Goal: Book appointment/travel/reservation

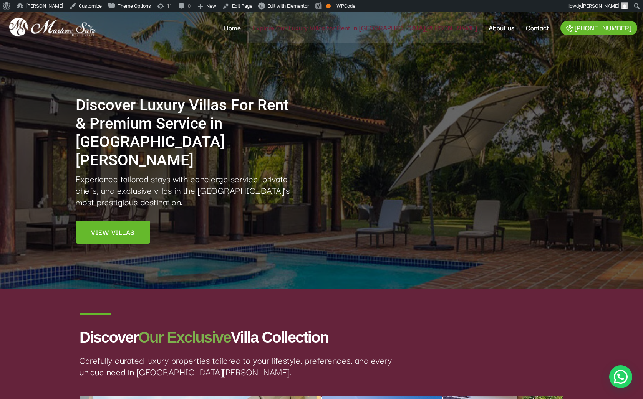
click at [353, 24] on link "Explore Our Luxury Villas for Rent in [GEOGRAPHIC_DATA][PERSON_NAME]" at bounding box center [365, 27] width 236 height 31
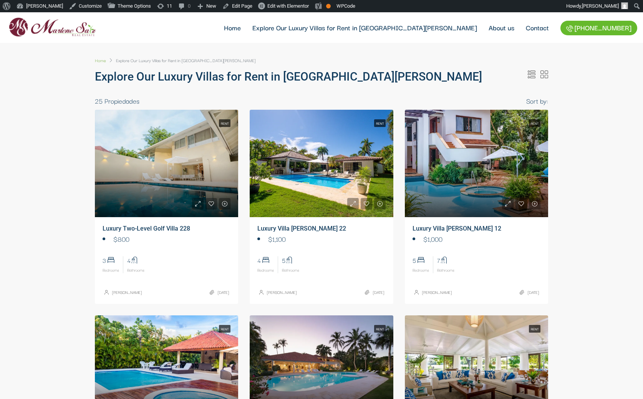
select select
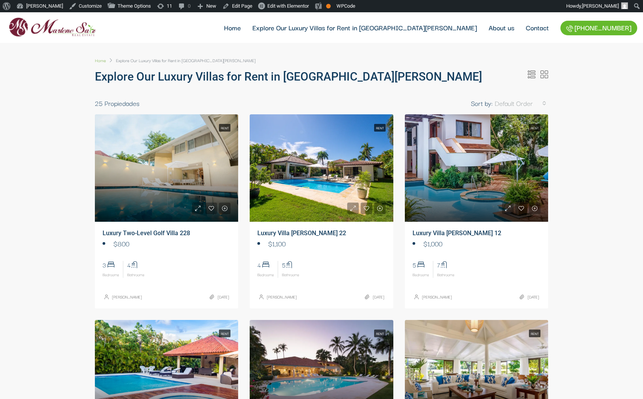
click at [298, 191] on link at bounding box center [321, 168] width 143 height 108
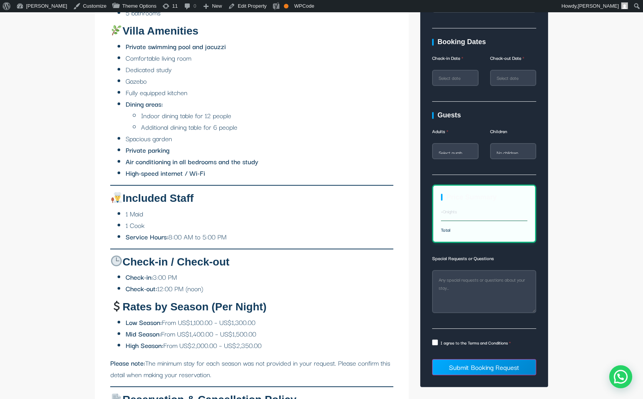
scroll to position [683, 0]
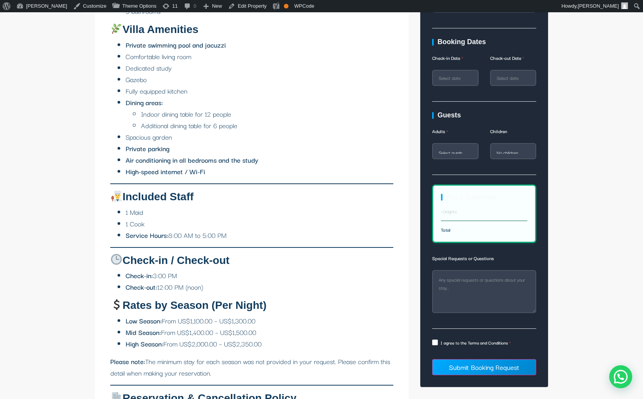
click at [486, 344] on label "I agree to the Terms and Conditions" at bounding box center [484, 343] width 104 height 9
click at [446, 344] on input "I agree to the Terms and Conditions" at bounding box center [443, 343] width 5 height 5
click at [521, 341] on label "I agree to the Terms and Conditions" at bounding box center [484, 343] width 104 height 9
click at [446, 341] on input "I agree to the Terms and Conditions" at bounding box center [443, 343] width 5 height 5
checkbox input "false"
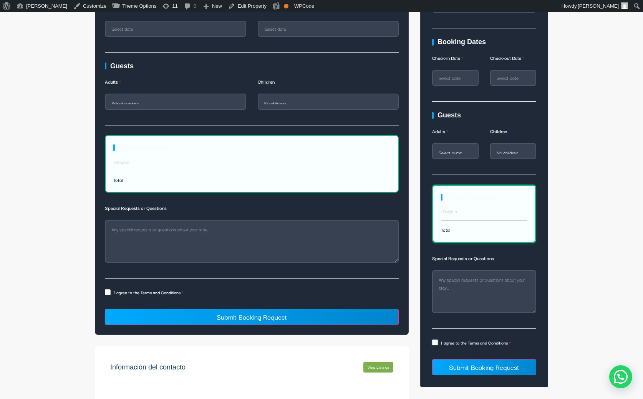
scroll to position [1812, 0]
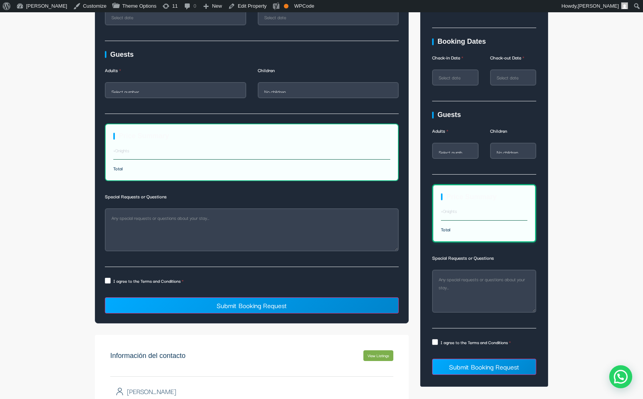
click at [172, 277] on label "I agree to the Terms and Conditions" at bounding box center [252, 281] width 294 height 9
click at [118, 279] on input "I agree to the Terms and Conditions" at bounding box center [115, 281] width 5 height 5
click at [161, 277] on label "I agree to the Terms and Conditions" at bounding box center [252, 281] width 294 height 9
click at [118, 279] on input "I agree to the Terms and Conditions" at bounding box center [115, 281] width 5 height 5
click at [138, 277] on label "I agree to the Terms and Conditions" at bounding box center [252, 281] width 294 height 9
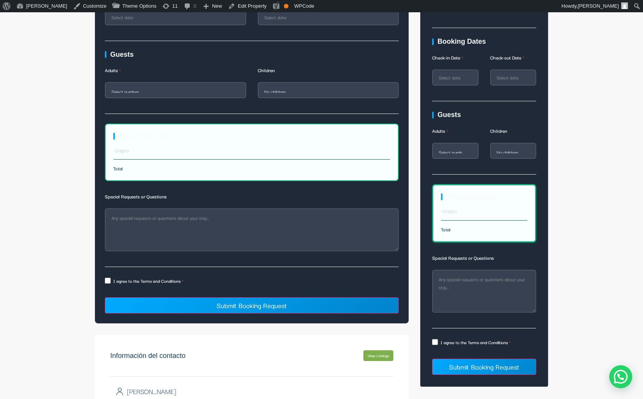
click at [118, 279] on input "I agree to the Terms and Conditions" at bounding box center [115, 281] width 5 height 5
checkbox input "true"
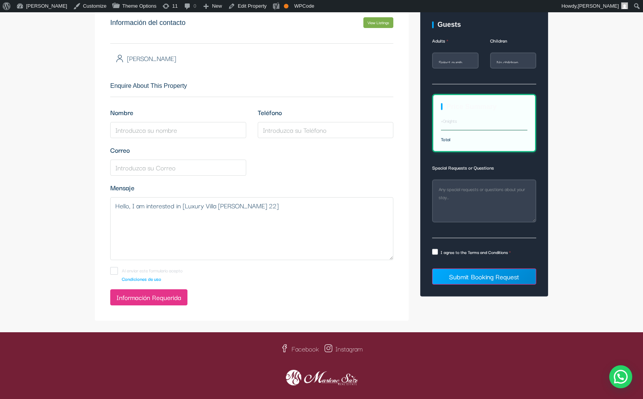
scroll to position [2145, 0]
click at [150, 275] on link "Condiciones de uso" at bounding box center [258, 279] width 272 height 8
click at [151, 275] on link "Condiciones de uso" at bounding box center [258, 279] width 272 height 8
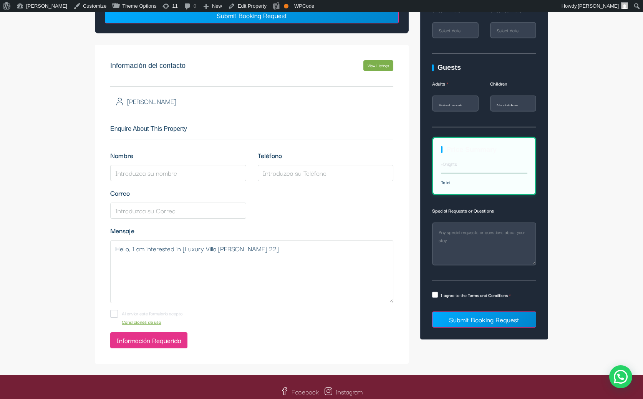
scroll to position [2105, 0]
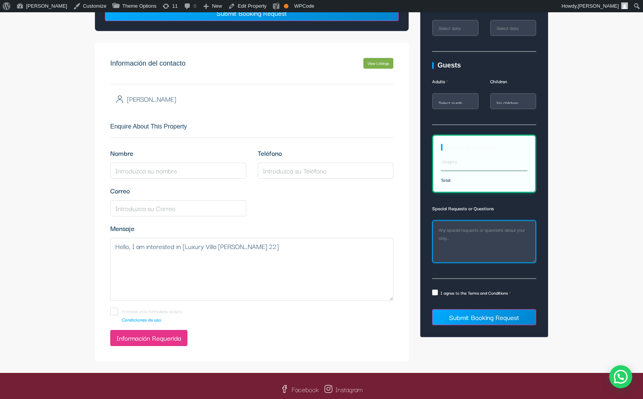
click at [466, 234] on textarea "Special Requests or Questions" at bounding box center [484, 241] width 104 height 43
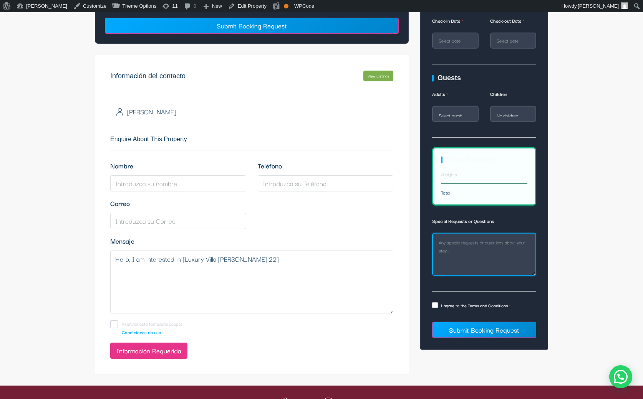
scroll to position [2093, 0]
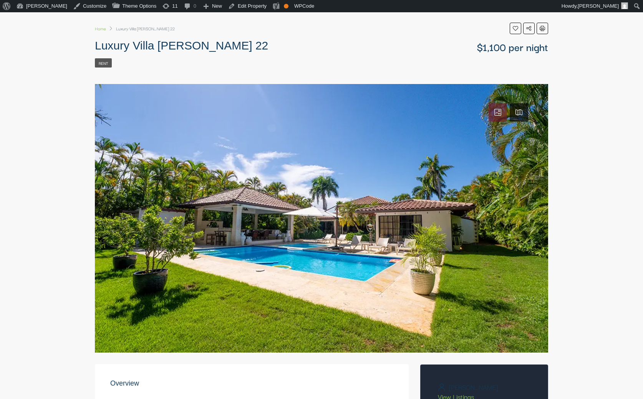
scroll to position [36, 0]
